Goal: Transaction & Acquisition: Subscribe to service/newsletter

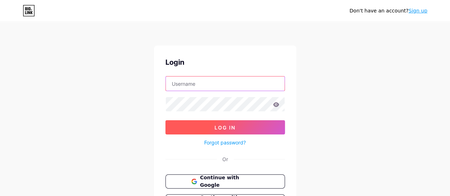
type input "[EMAIL_ADDRESS][DOMAIN_NAME]"
click at [231, 129] on span "Log In" at bounding box center [224, 127] width 21 height 6
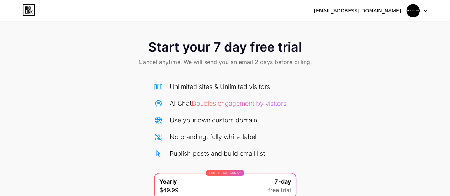
click at [419, 12] on span at bounding box center [413, 11] width 14 height 14
